Goal: Task Accomplishment & Management: Manage account settings

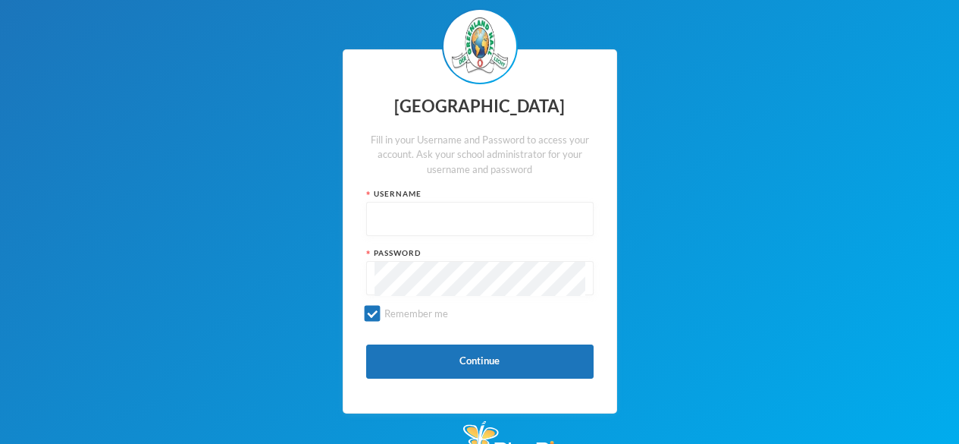
click at [393, 201] on div "Username" at bounding box center [479, 212] width 227 height 48
click at [384, 226] on input "text" at bounding box center [480, 219] width 211 height 34
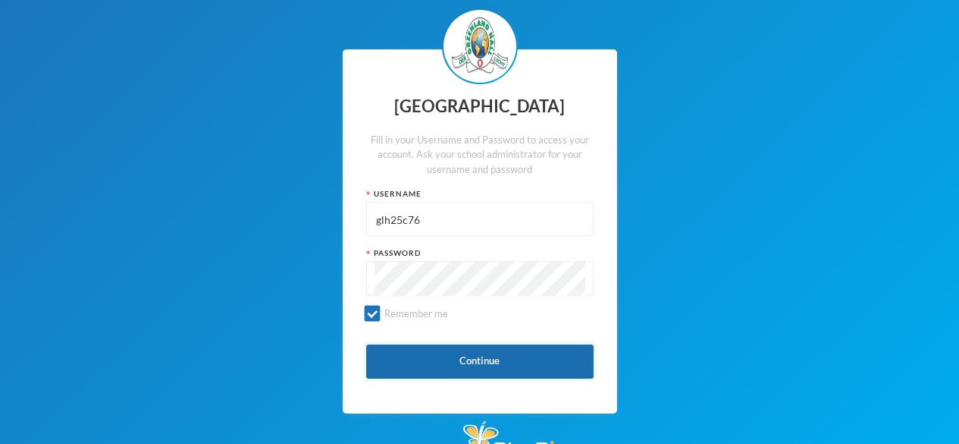
click at [455, 355] on button "Continue" at bounding box center [479, 361] width 227 height 34
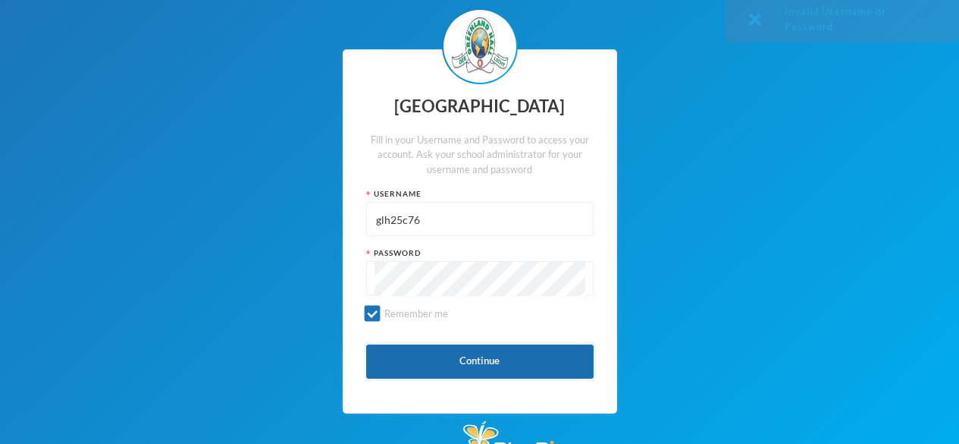
click at [486, 361] on button "Continue" at bounding box center [479, 361] width 227 height 34
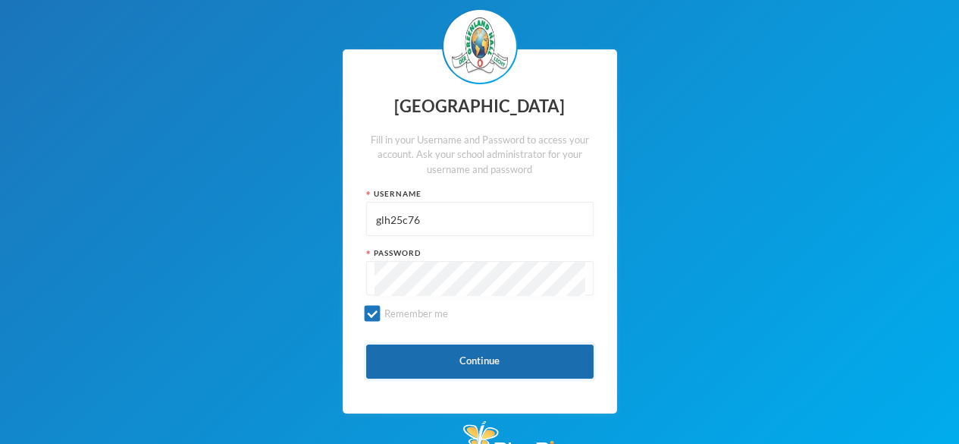
click at [488, 363] on button "Continue" at bounding box center [479, 361] width 227 height 34
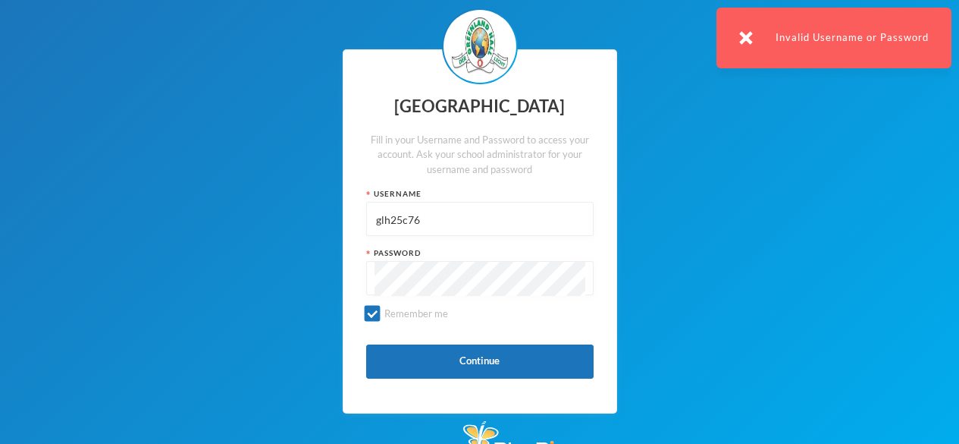
click at [425, 218] on input "glh25c76" at bounding box center [480, 219] width 211 height 34
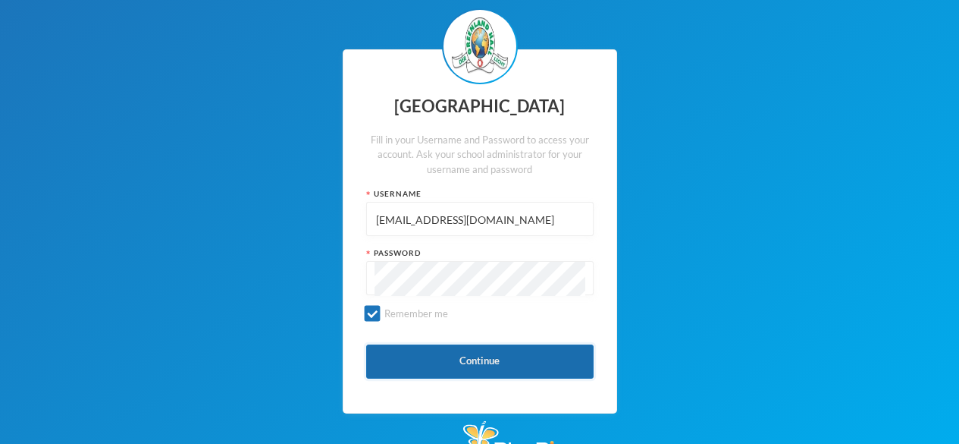
click at [503, 356] on button "Continue" at bounding box center [479, 361] width 227 height 34
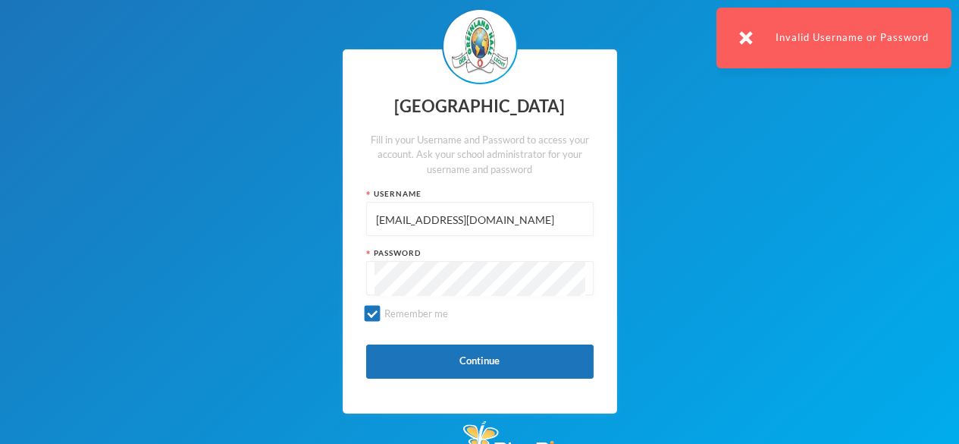
click at [529, 223] on input "[EMAIL_ADDRESS][DOMAIN_NAME]" at bounding box center [480, 219] width 211 height 34
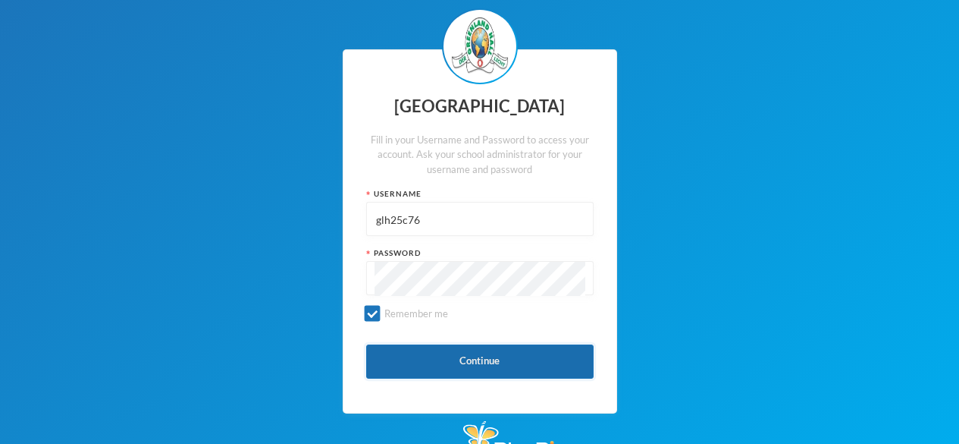
click at [465, 362] on button "Continue" at bounding box center [479, 361] width 227 height 34
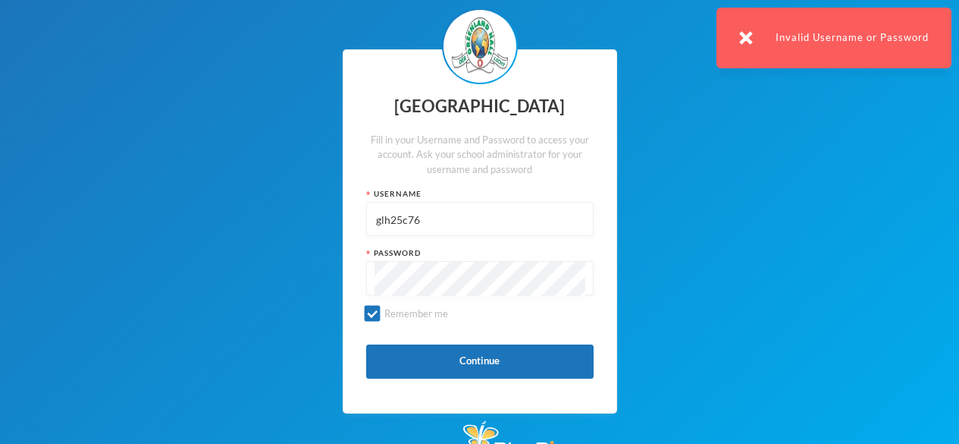
click at [423, 217] on input "glh25c76" at bounding box center [480, 219] width 211 height 34
type input "g"
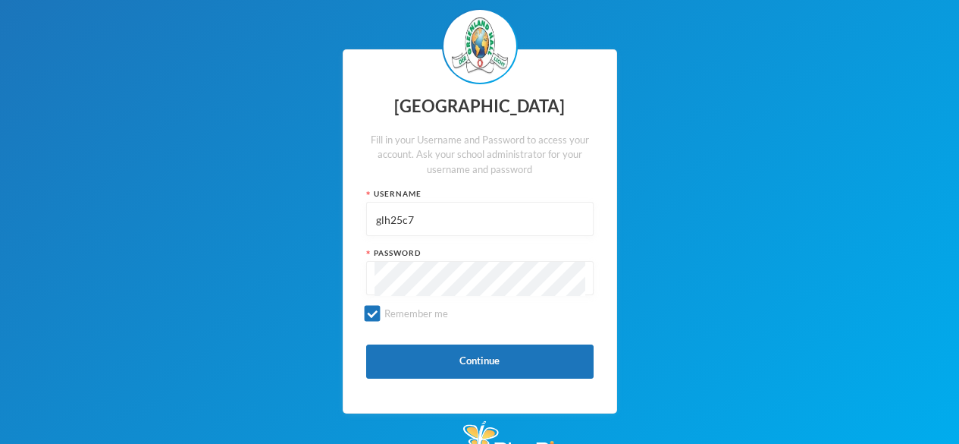
type input "glh25c76"
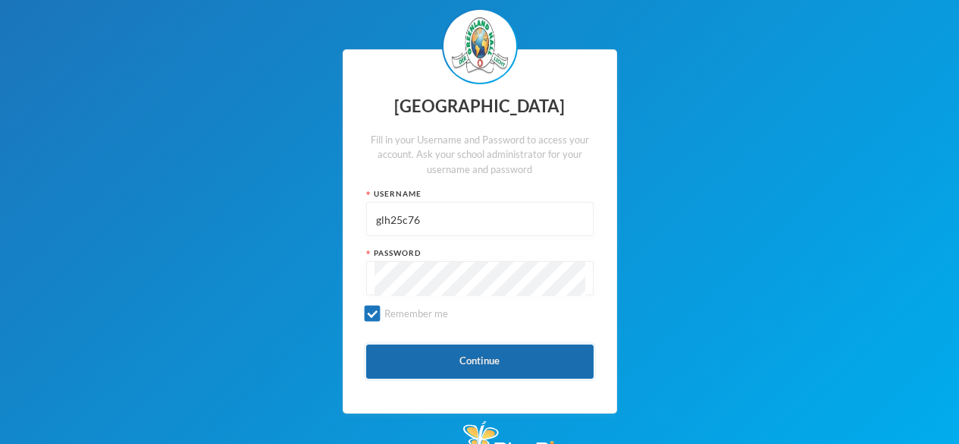
click at [451, 350] on button "Continue" at bounding box center [479, 361] width 227 height 34
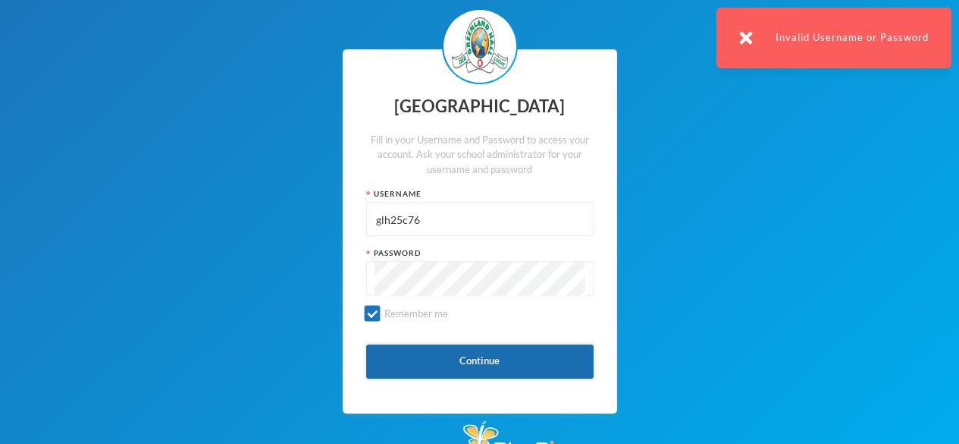
click at [450, 350] on button "Continue" at bounding box center [479, 361] width 227 height 34
